Goal: Task Accomplishment & Management: Manage account settings

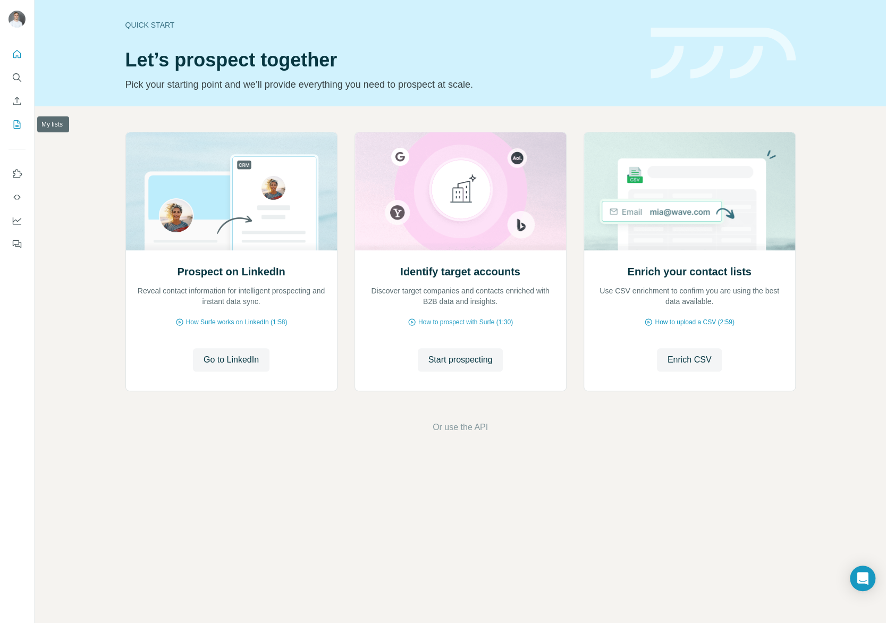
click at [12, 118] on button "My lists" at bounding box center [17, 124] width 17 height 19
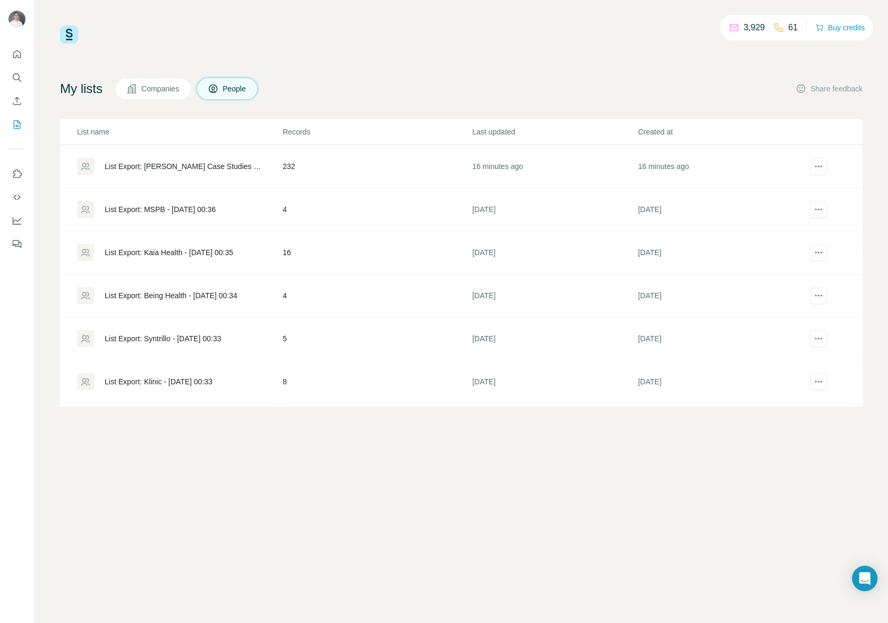
click at [181, 168] on div "List Export: [PERSON_NAME] Case Studies Leads - [DATE] 01:09" at bounding box center [185, 166] width 160 height 11
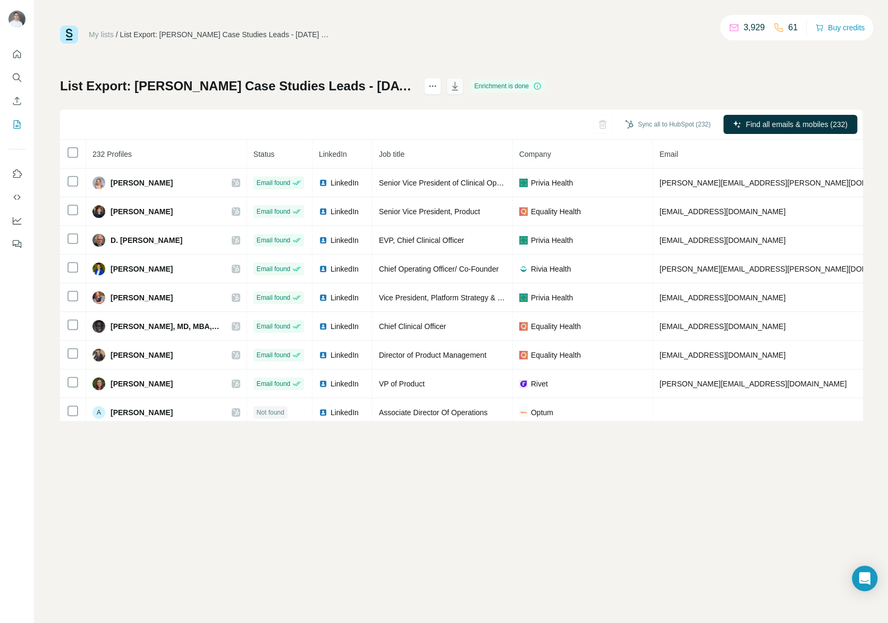
click at [460, 84] on icon "button" at bounding box center [455, 86] width 11 height 11
